Goal: Obtain resource: Obtain resource

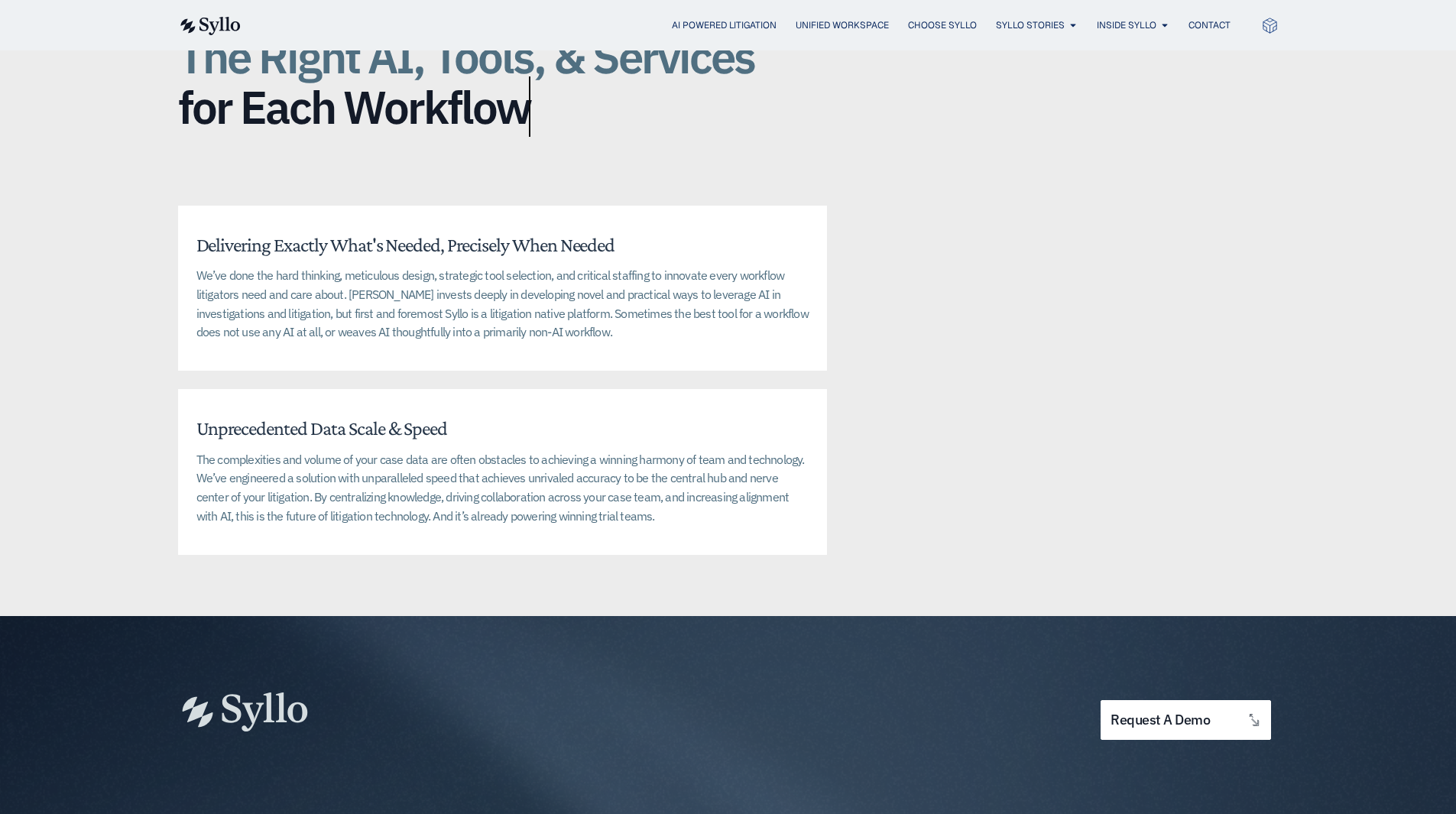
scroll to position [3805, 0]
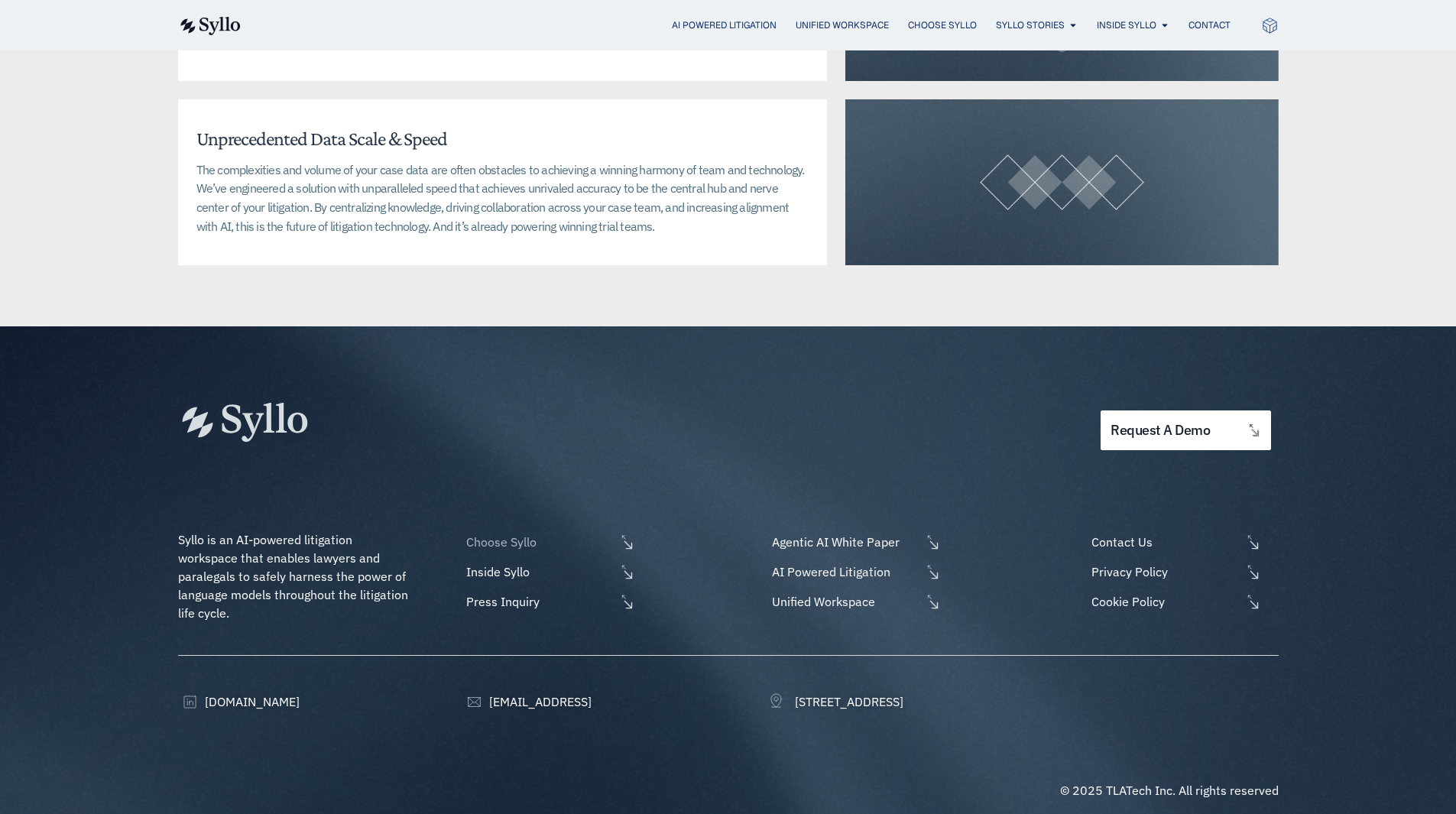
click at [528, 532] on span "Choose Syllo" at bounding box center [539, 541] width 153 height 18
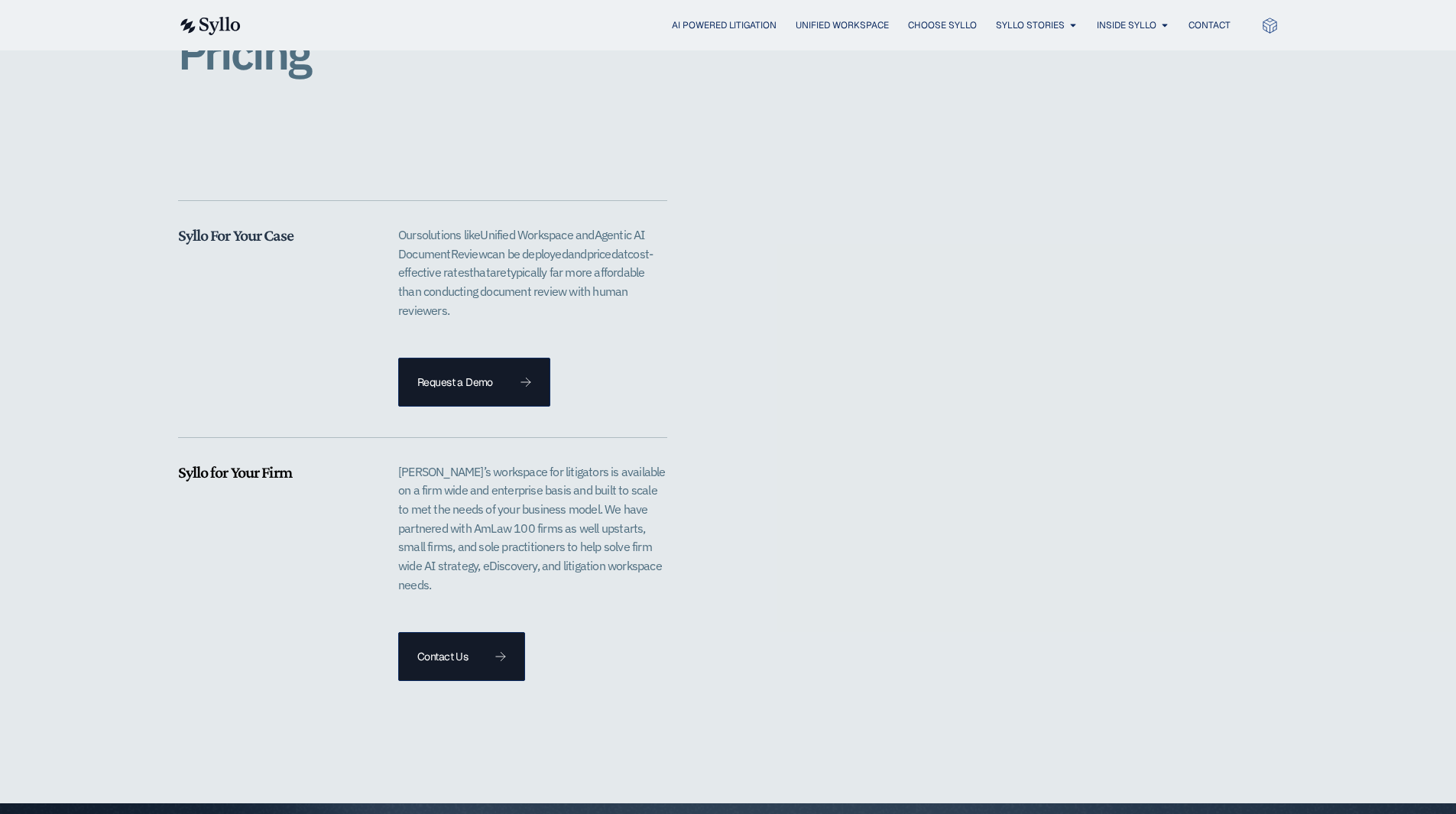
scroll to position [3363, 0]
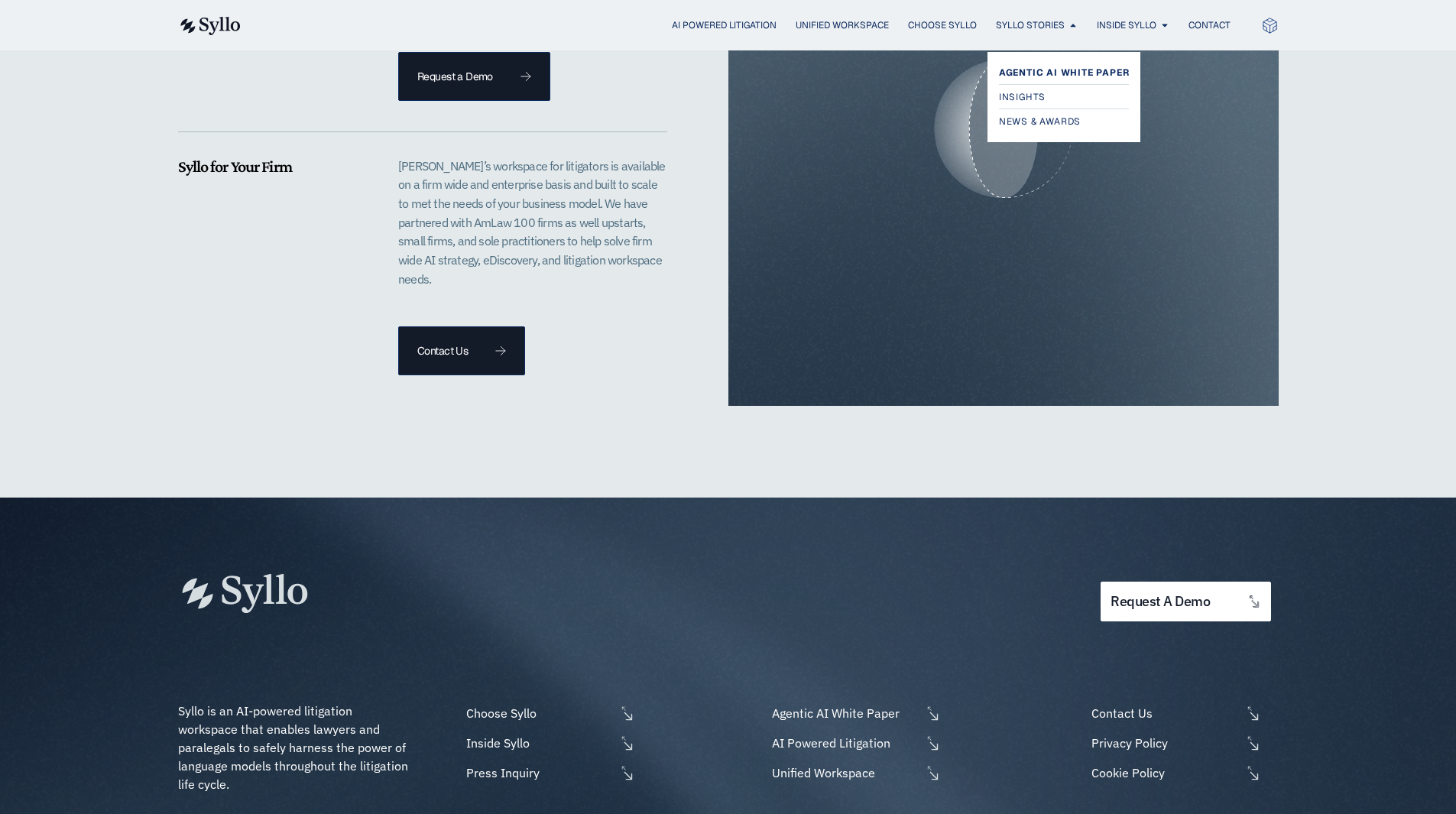
click at [1045, 72] on span "Agentic AI White Paper" at bounding box center [1064, 72] width 130 height 18
